Goal: Information Seeking & Learning: Learn about a topic

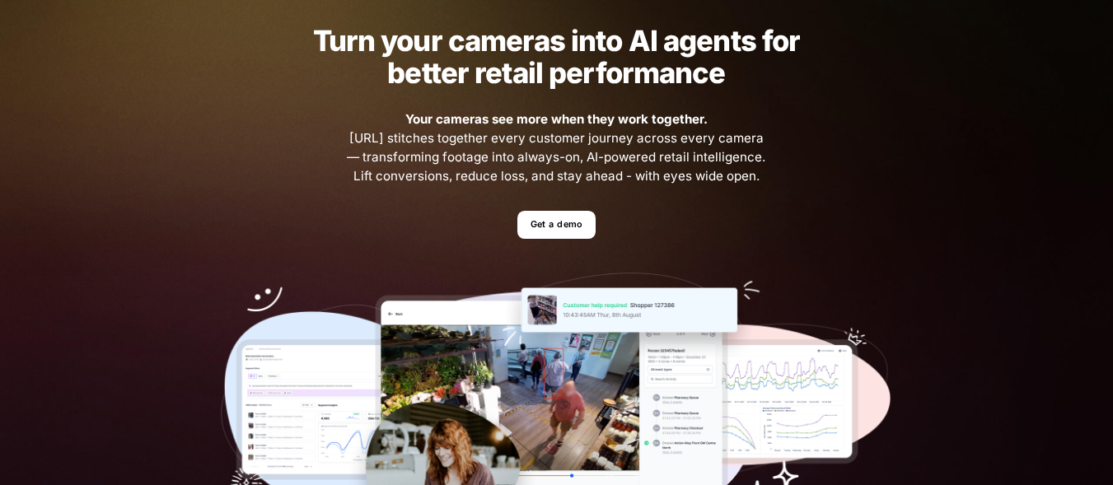
click at [477, 49] on h2 "Turn your cameras into AI agents for better retail performance" at bounding box center [556, 57] width 539 height 64
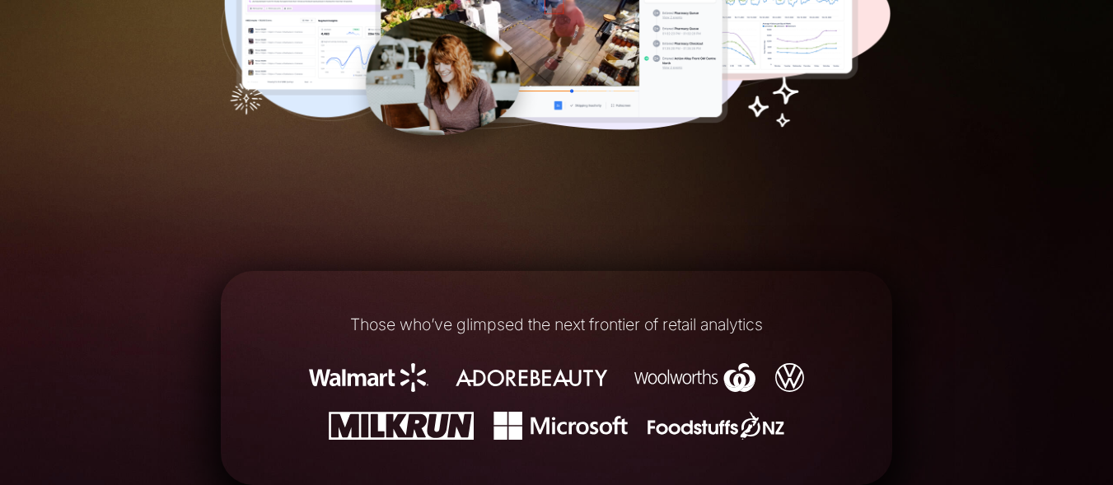
scroll to position [517, 0]
